Goal: Navigation & Orientation: Understand site structure

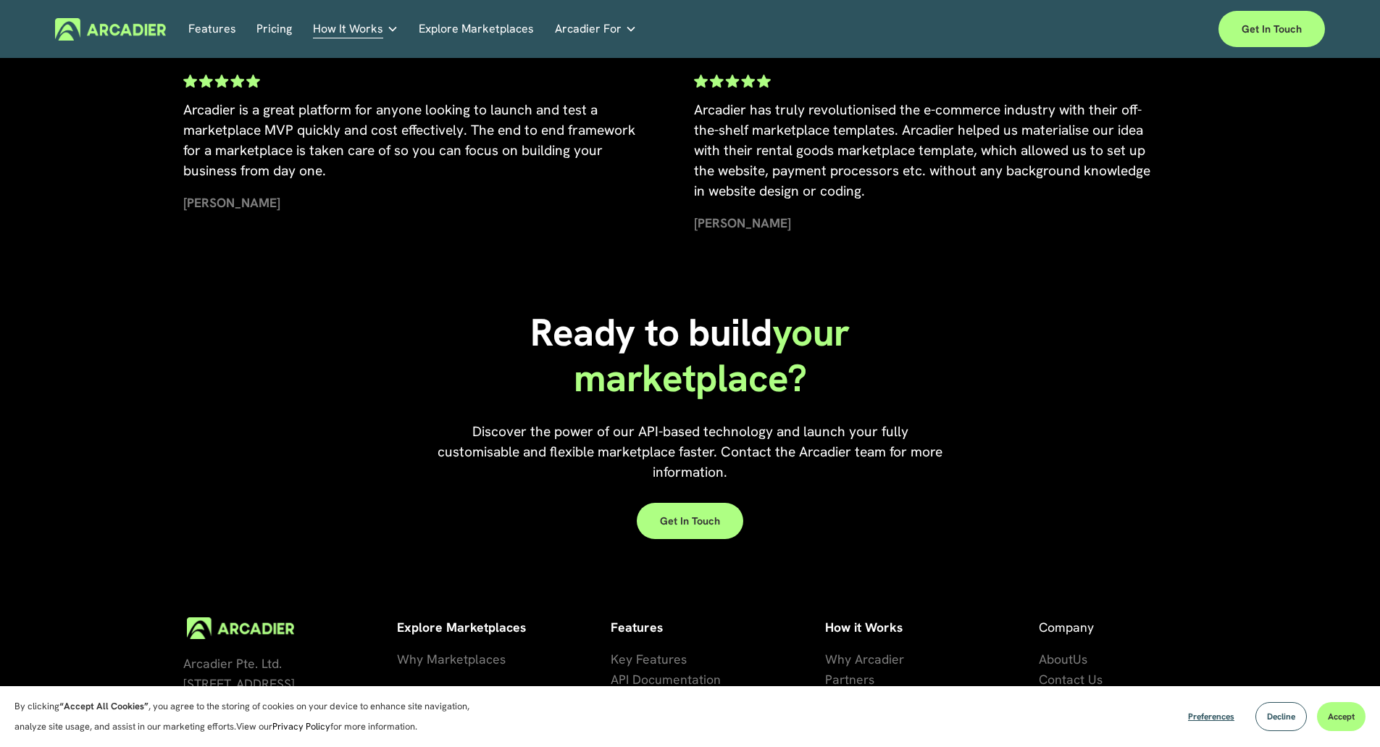
scroll to position [3267, 0]
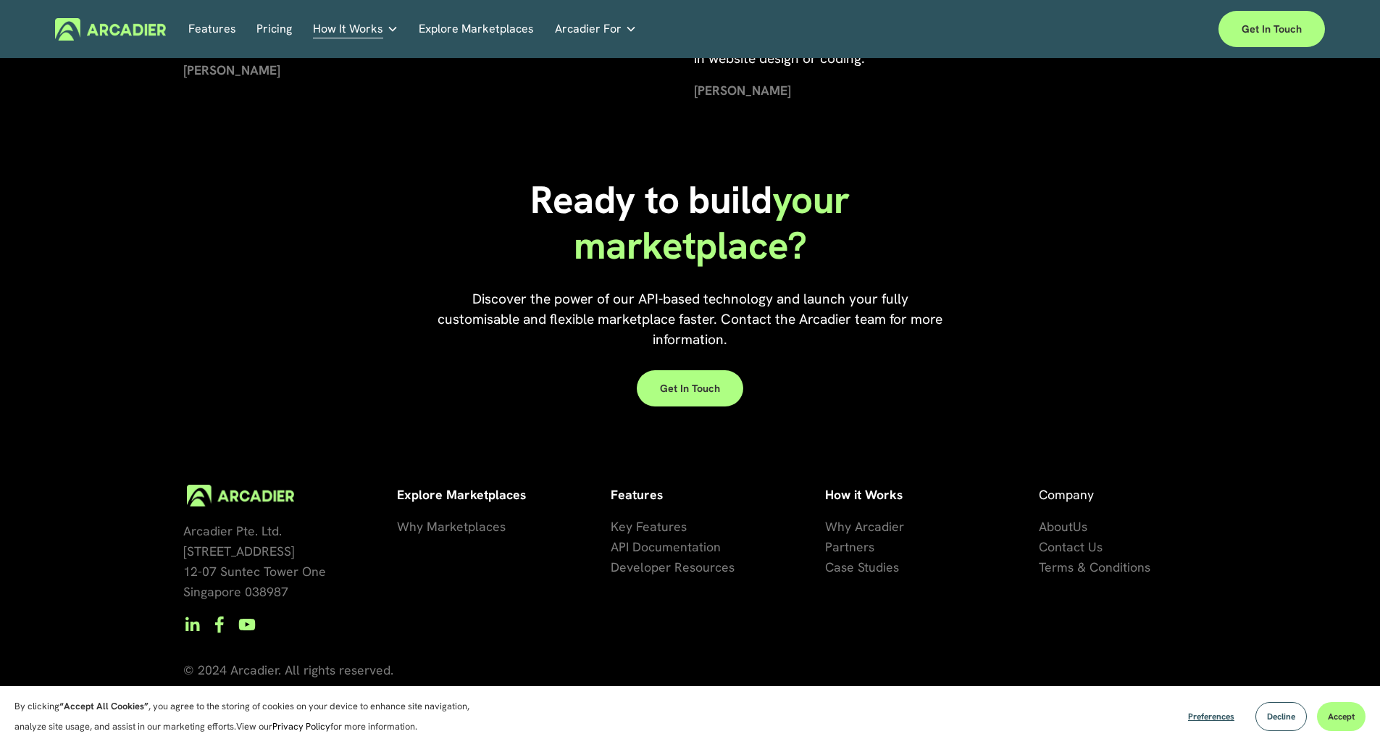
click at [863, 543] on span "artners" at bounding box center [853, 546] width 42 height 17
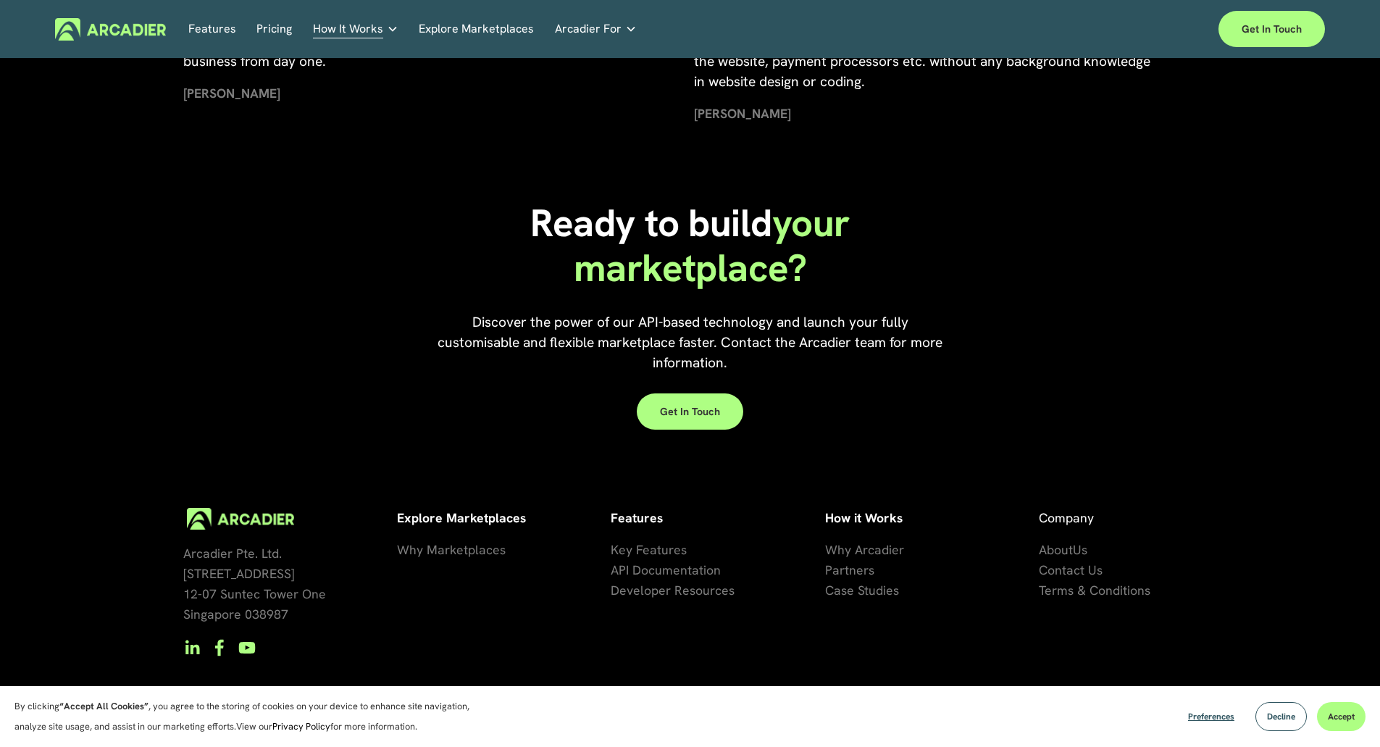
click at [467, 554] on span "Why Marketplaces" at bounding box center [451, 549] width 109 height 17
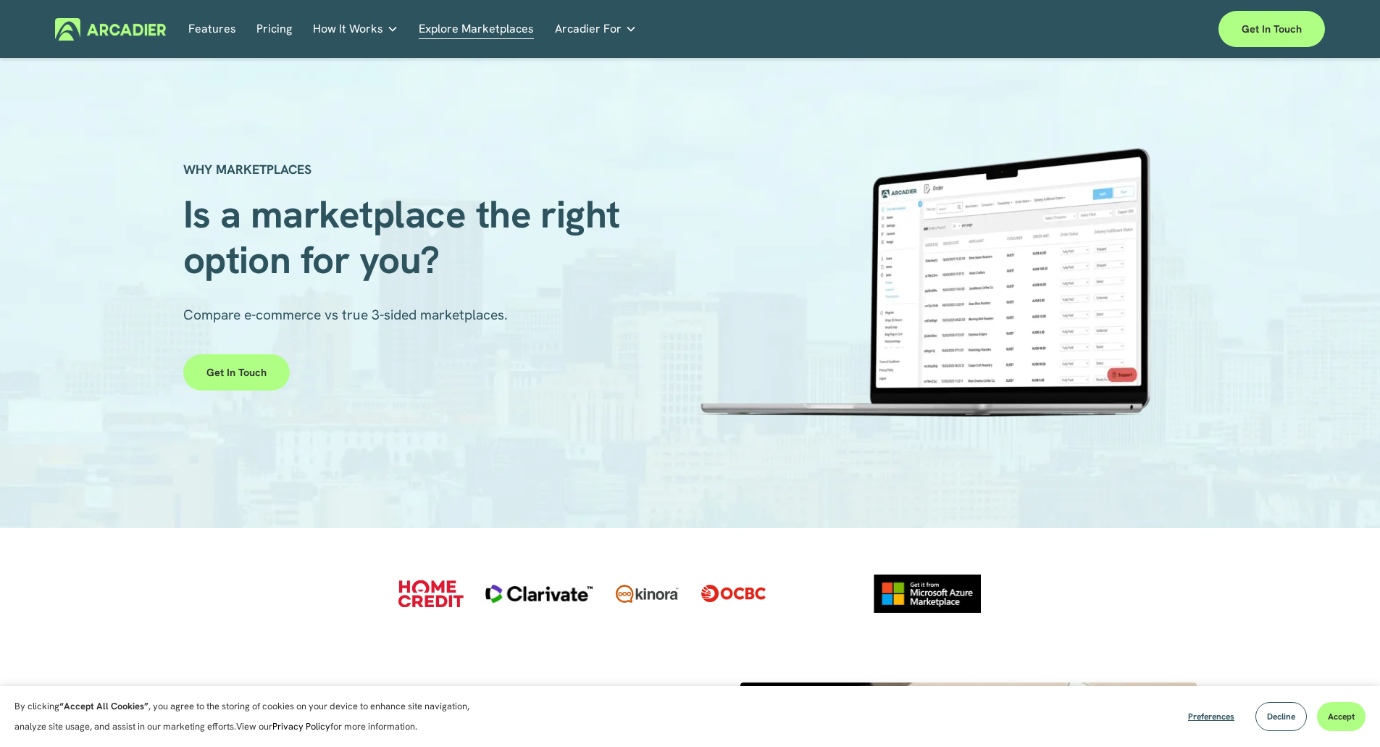
click at [582, 31] on span "Arcadier For" at bounding box center [588, 29] width 67 height 20
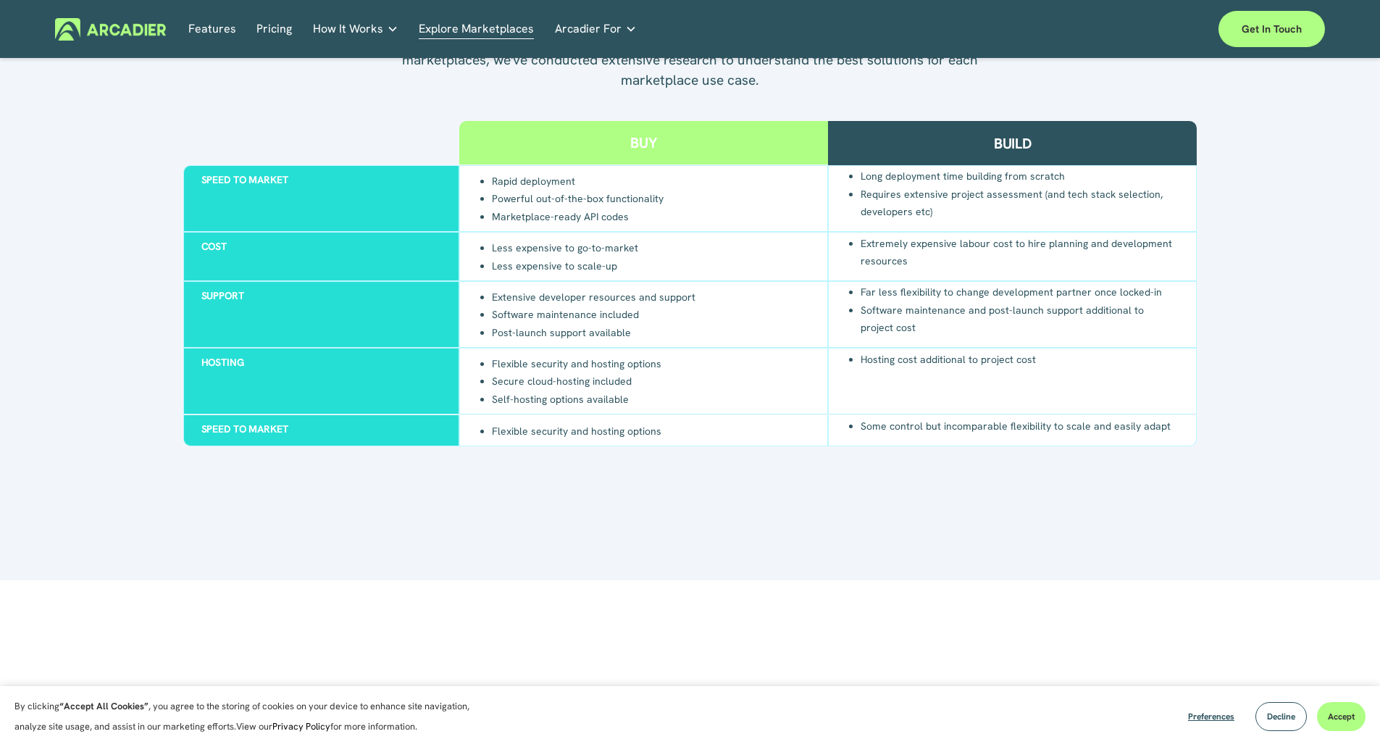
scroll to position [1439, 0]
